Goal: Information Seeking & Learning: Learn about a topic

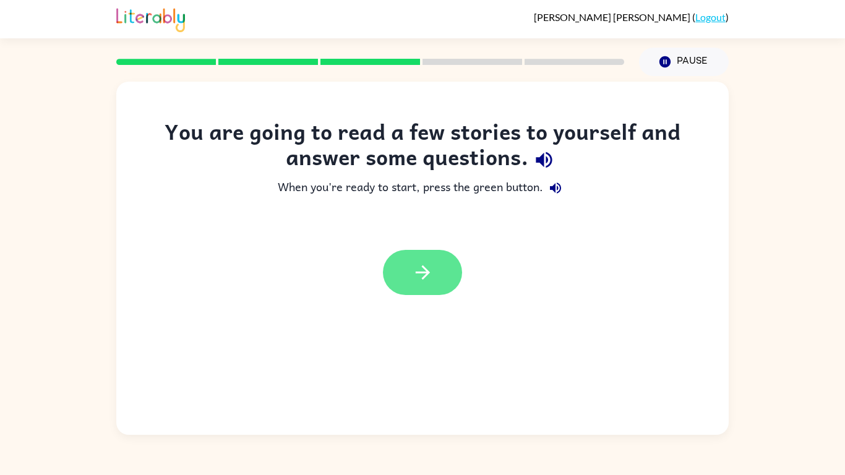
click at [415, 270] on icon "button" at bounding box center [423, 273] width 22 height 22
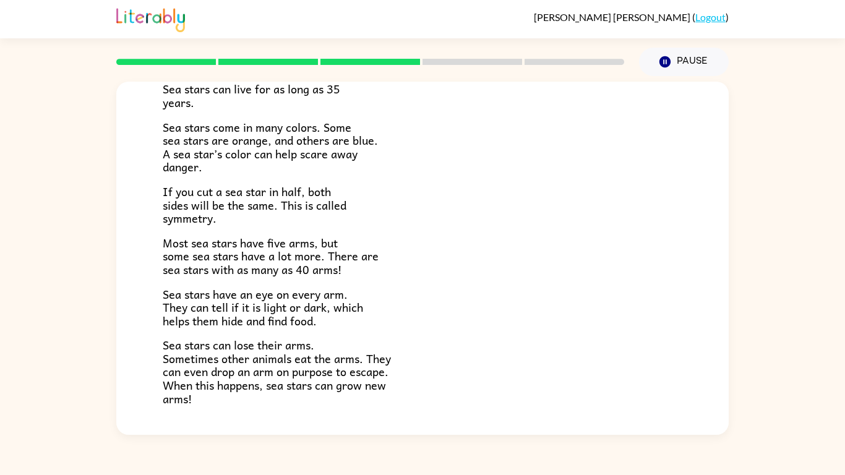
scroll to position [357, 0]
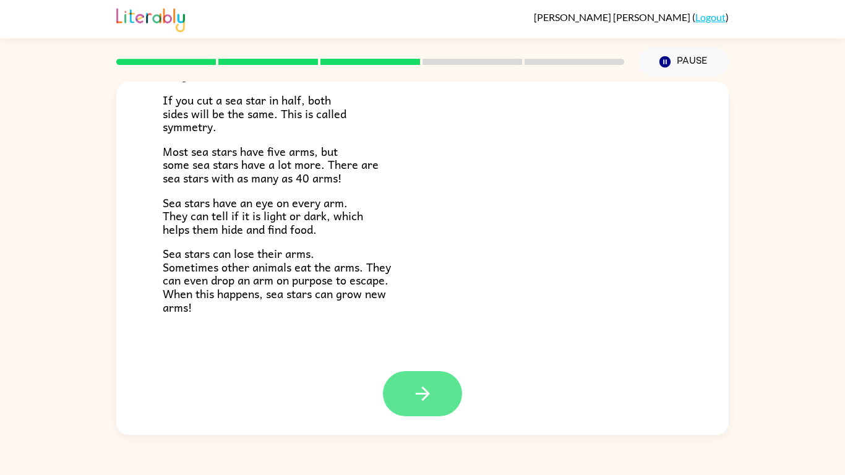
click at [445, 380] on button "button" at bounding box center [422, 393] width 79 height 45
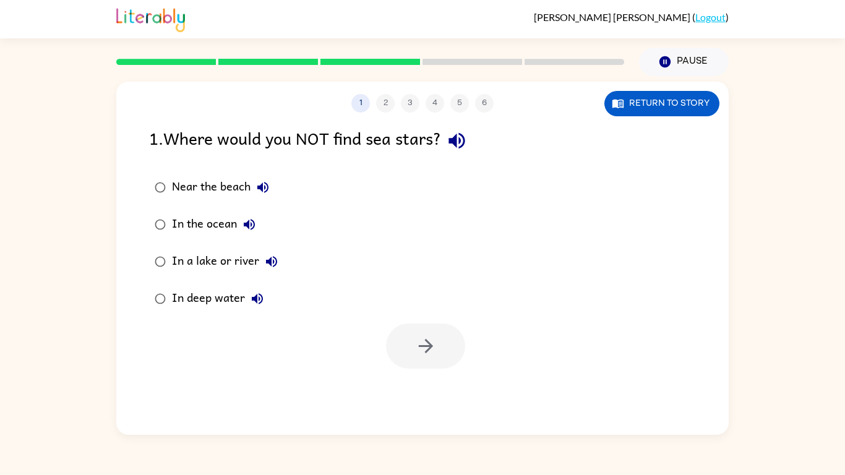
scroll to position [0, 0]
click at [397, 338] on button "button" at bounding box center [425, 346] width 79 height 45
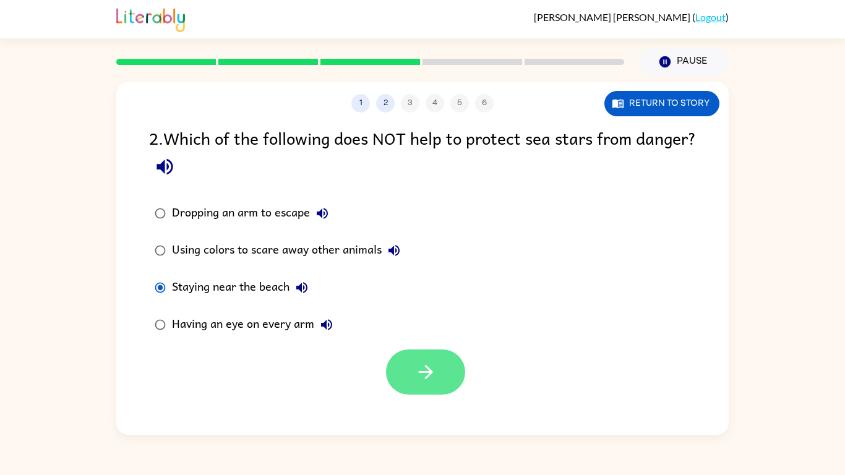
click at [433, 355] on button "button" at bounding box center [425, 372] width 79 height 45
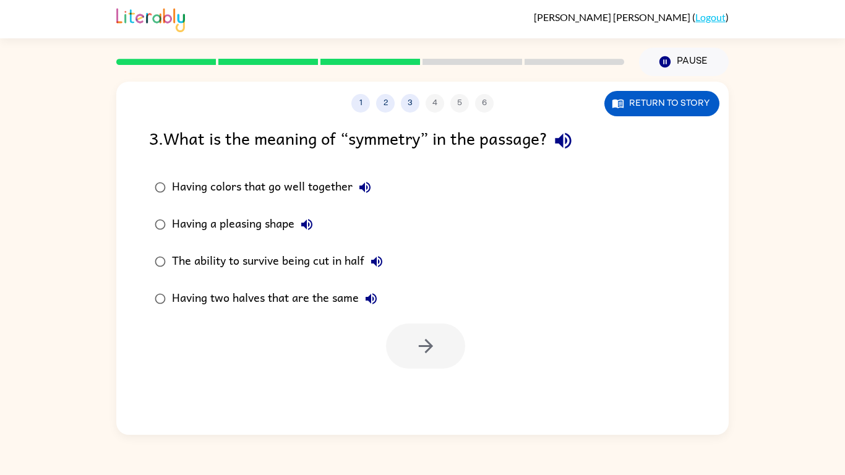
click at [174, 188] on div "Having colors that go well together" at bounding box center [274, 187] width 205 height 25
click at [413, 354] on button "button" at bounding box center [425, 346] width 79 height 45
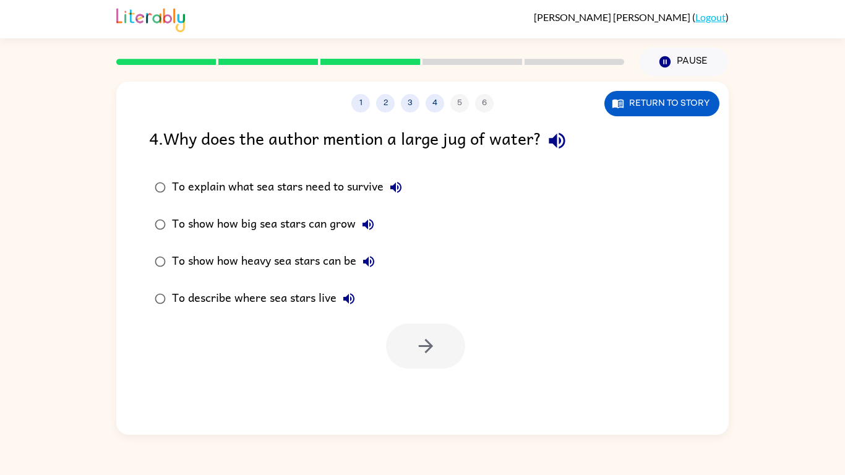
click at [430, 174] on div "To explain what sea stars need to survive To show how big sea stars can grow To…" at bounding box center [439, 243] width 580 height 149
click at [429, 174] on div "To explain what sea stars need to survive To show how big sea stars can grow To…" at bounding box center [439, 243] width 580 height 149
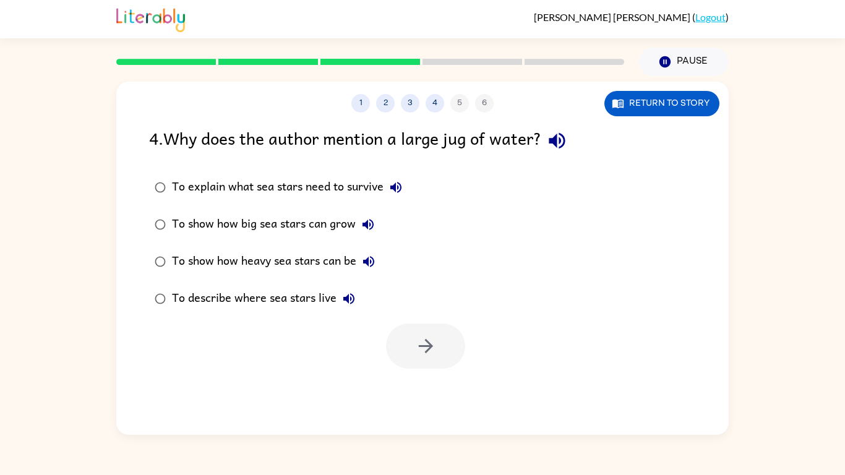
click at [405, 187] on button "To explain what sea stars need to survive" at bounding box center [396, 187] width 25 height 25
click at [364, 204] on label "To explain what sea stars need to survive" at bounding box center [278, 187] width 272 height 37
click at [441, 331] on button "button" at bounding box center [425, 346] width 79 height 45
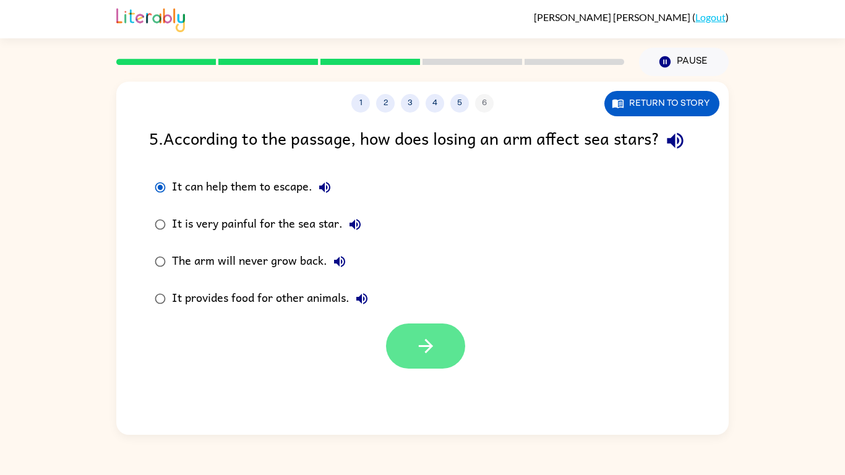
click at [452, 369] on button "button" at bounding box center [425, 346] width 79 height 45
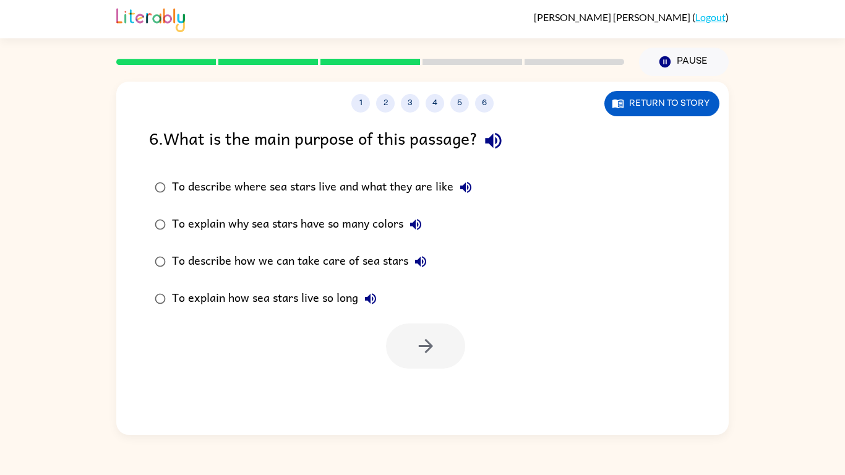
click at [174, 225] on div "To explain why sea stars have so many colors" at bounding box center [300, 224] width 256 height 25
click at [424, 334] on button "button" at bounding box center [425, 346] width 79 height 45
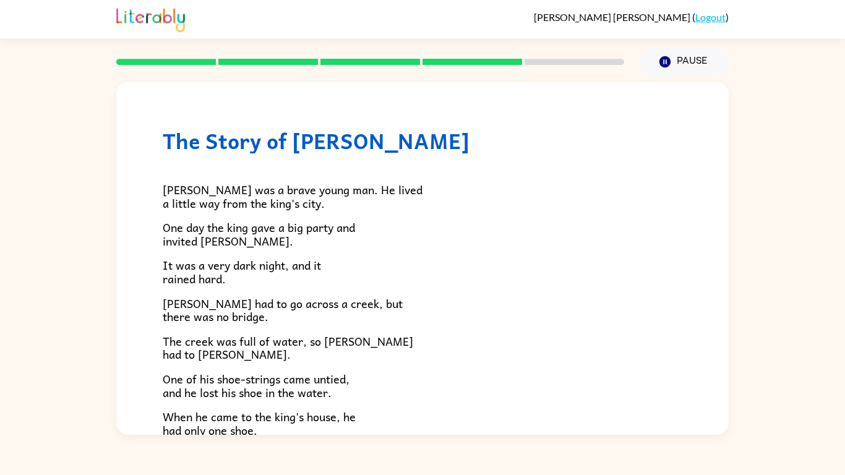
scroll to position [212, 0]
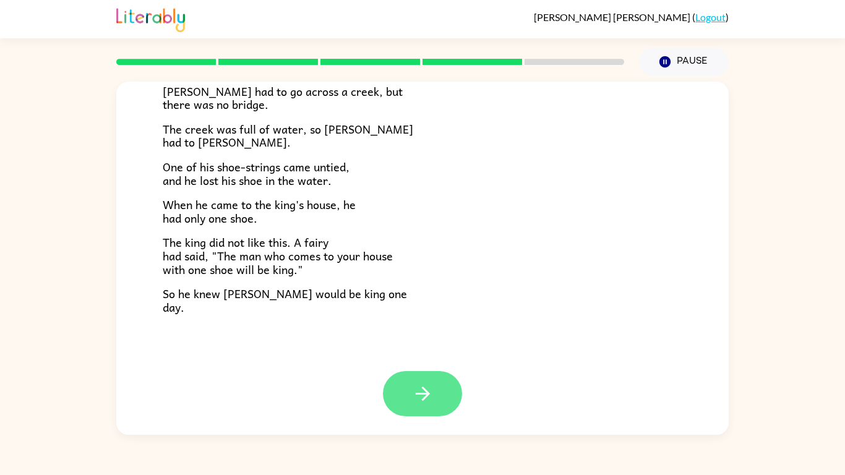
click at [415, 387] on icon "button" at bounding box center [423, 394] width 22 height 22
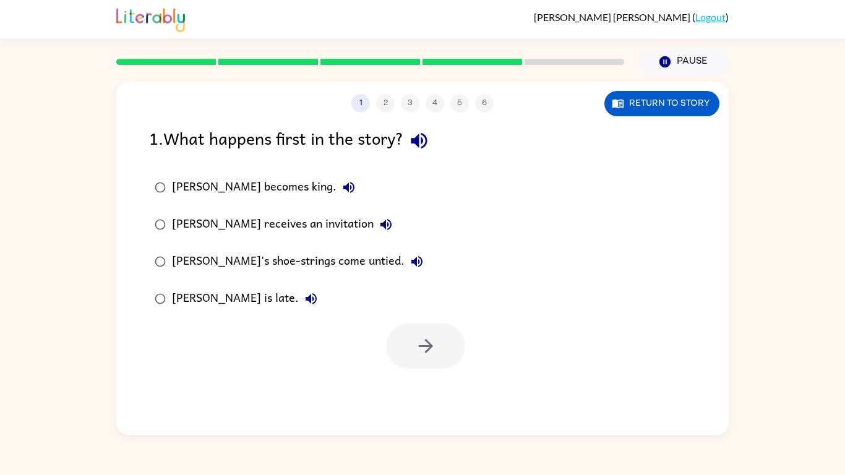
scroll to position [0, 0]
click at [413, 326] on button "button" at bounding box center [425, 346] width 79 height 45
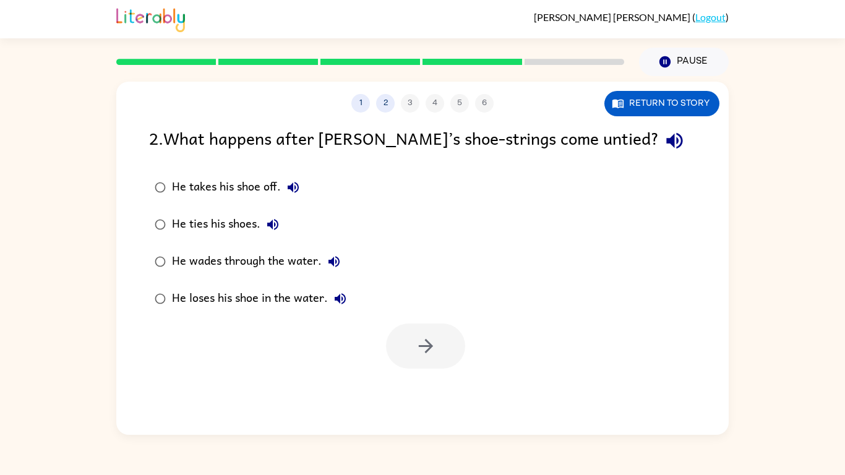
click at [422, 194] on div "He takes his shoe off. He ties his shoes. He wades through the water. He loses …" at bounding box center [439, 243] width 580 height 149
click at [207, 187] on div "He takes his shoe off." at bounding box center [239, 187] width 134 height 25
click at [402, 342] on button "button" at bounding box center [425, 346] width 79 height 45
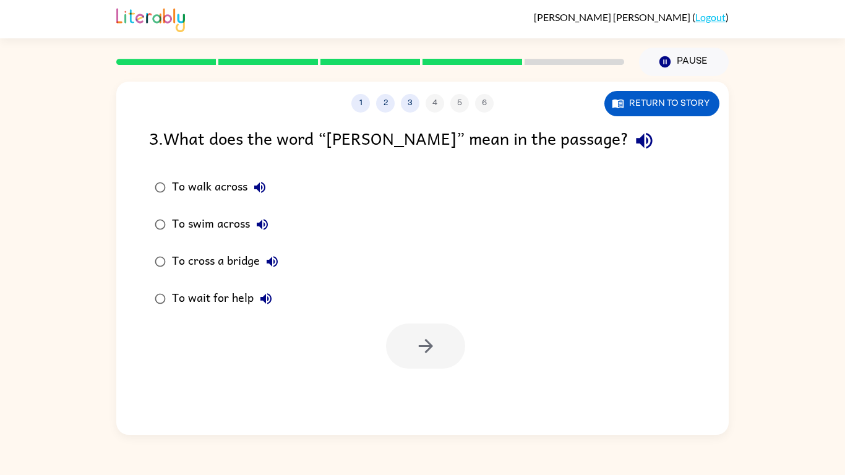
click at [178, 191] on div "To walk across" at bounding box center [222, 187] width 100 height 25
click at [447, 337] on button "button" at bounding box center [425, 346] width 79 height 45
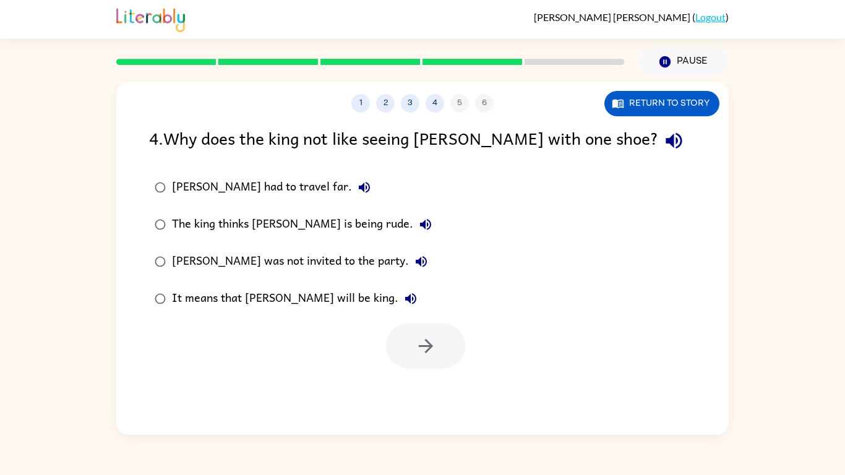
click at [423, 345] on div at bounding box center [425, 346] width 79 height 45
click at [380, 329] on div at bounding box center [422, 342] width 613 height 51
click at [412, 342] on button "button" at bounding box center [425, 346] width 79 height 45
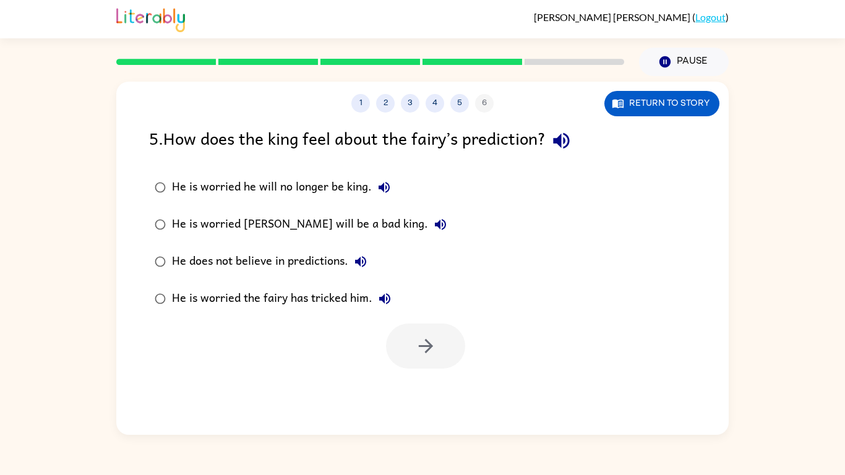
click at [168, 203] on label "He is worried he will no longer be king." at bounding box center [300, 187] width 317 height 37
click at [432, 337] on icon "button" at bounding box center [426, 346] width 22 height 22
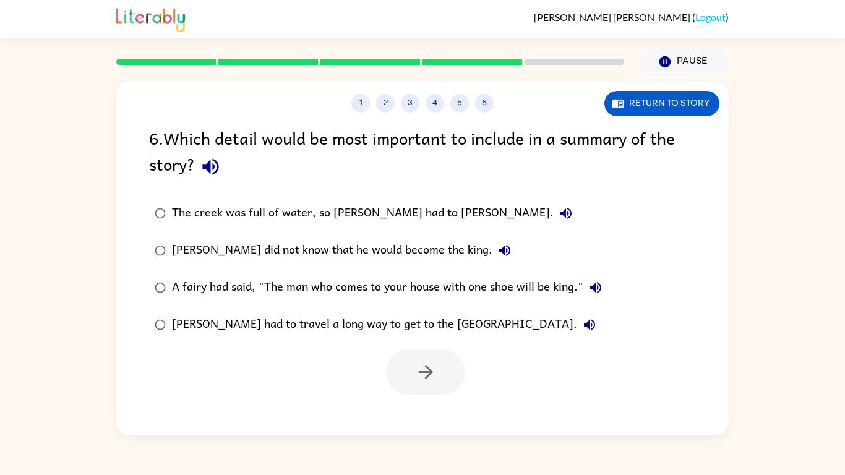
click at [272, 283] on div "A fairy had said, "The man who comes to your house with one shoe will be king."" at bounding box center [390, 287] width 436 height 25
click at [420, 363] on icon "button" at bounding box center [426, 372] width 22 height 22
